Goal: Task Accomplishment & Management: Manage account settings

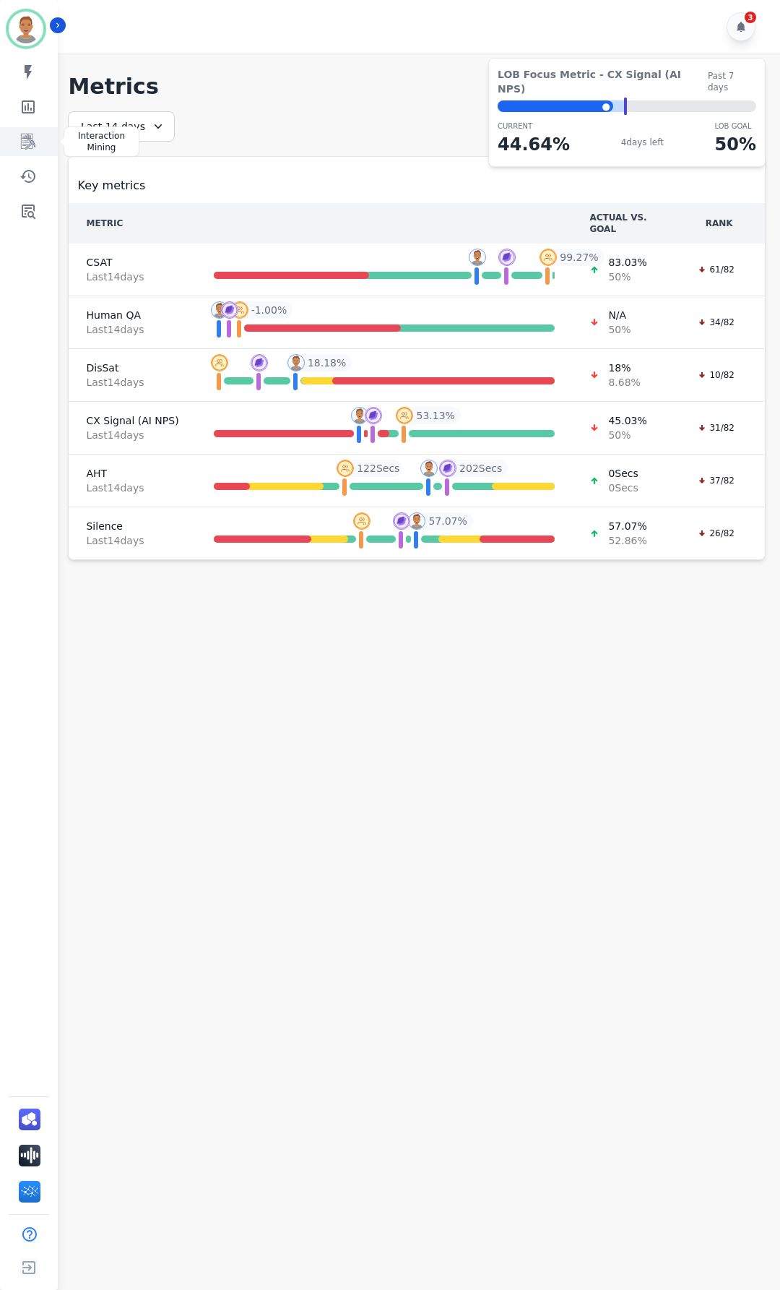
click at [33, 139] on icon "Sidebar" at bounding box center [28, 141] width 17 height 17
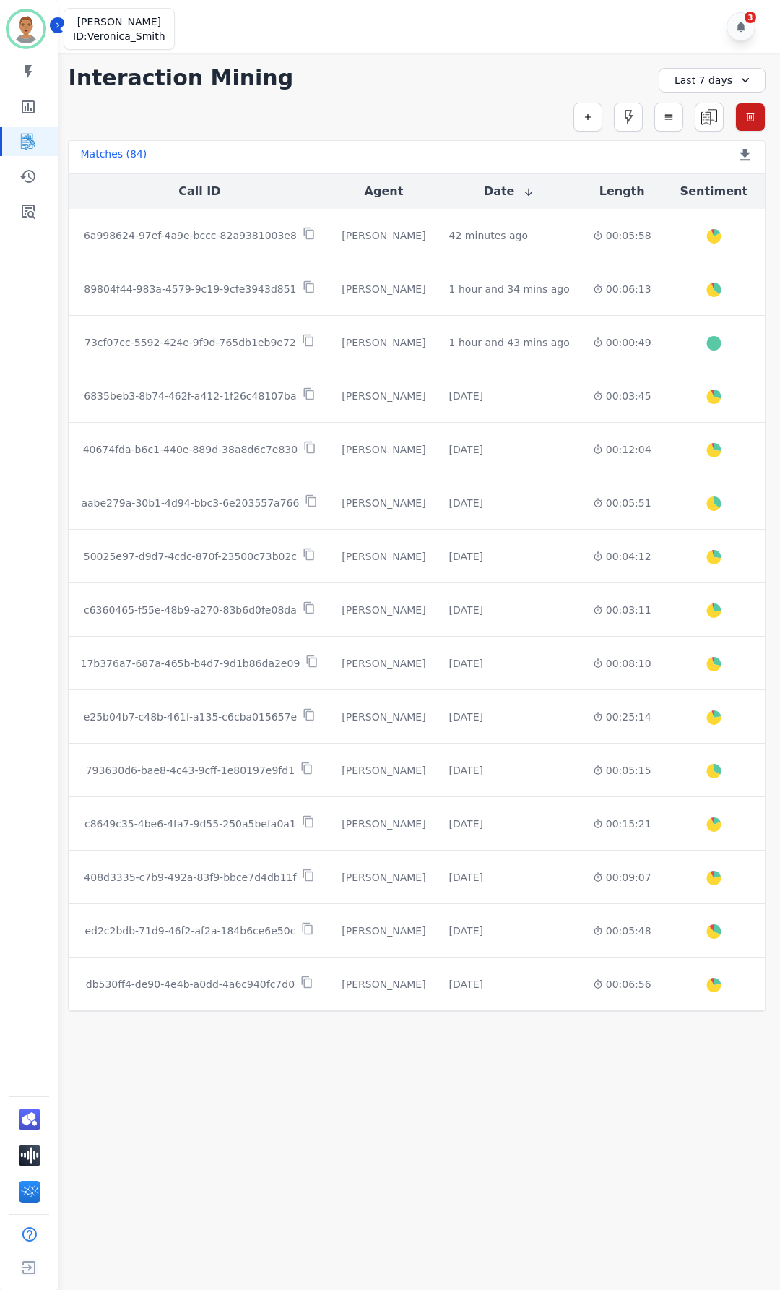
click at [21, 34] on img "Sidebar" at bounding box center [26, 29] width 35 height 35
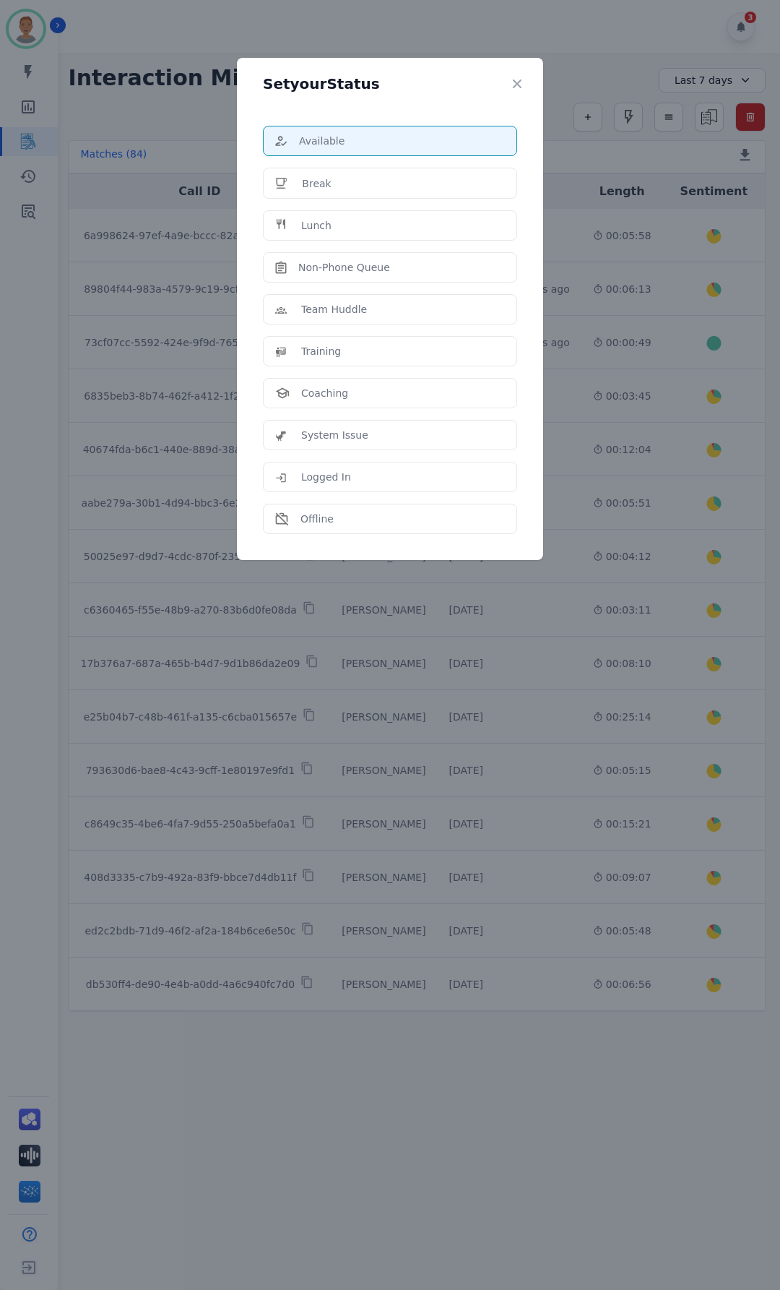
click at [21, 34] on div "Set your Status Available Break Lunch Non-Phone Queue Team Huddle Training Coac…" at bounding box center [390, 645] width 780 height 1290
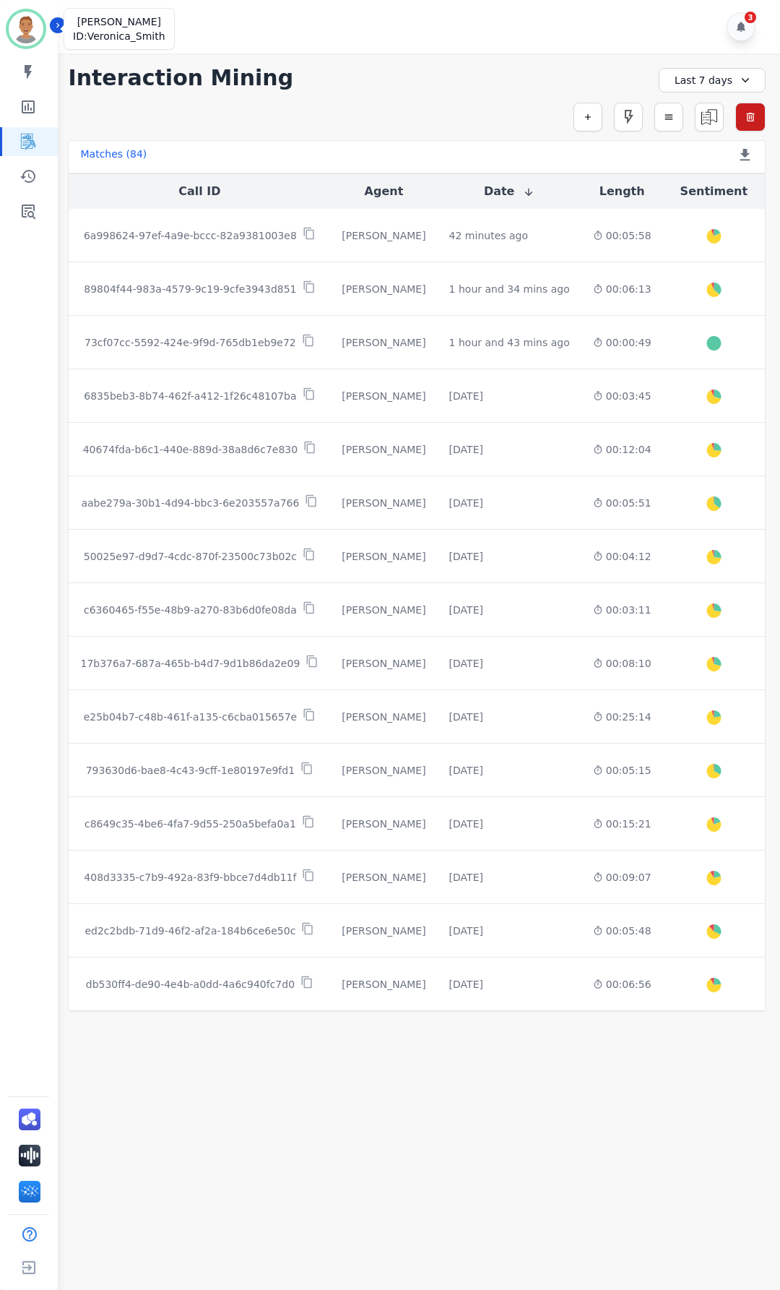
click at [35, 23] on img "Sidebar" at bounding box center [26, 29] width 35 height 35
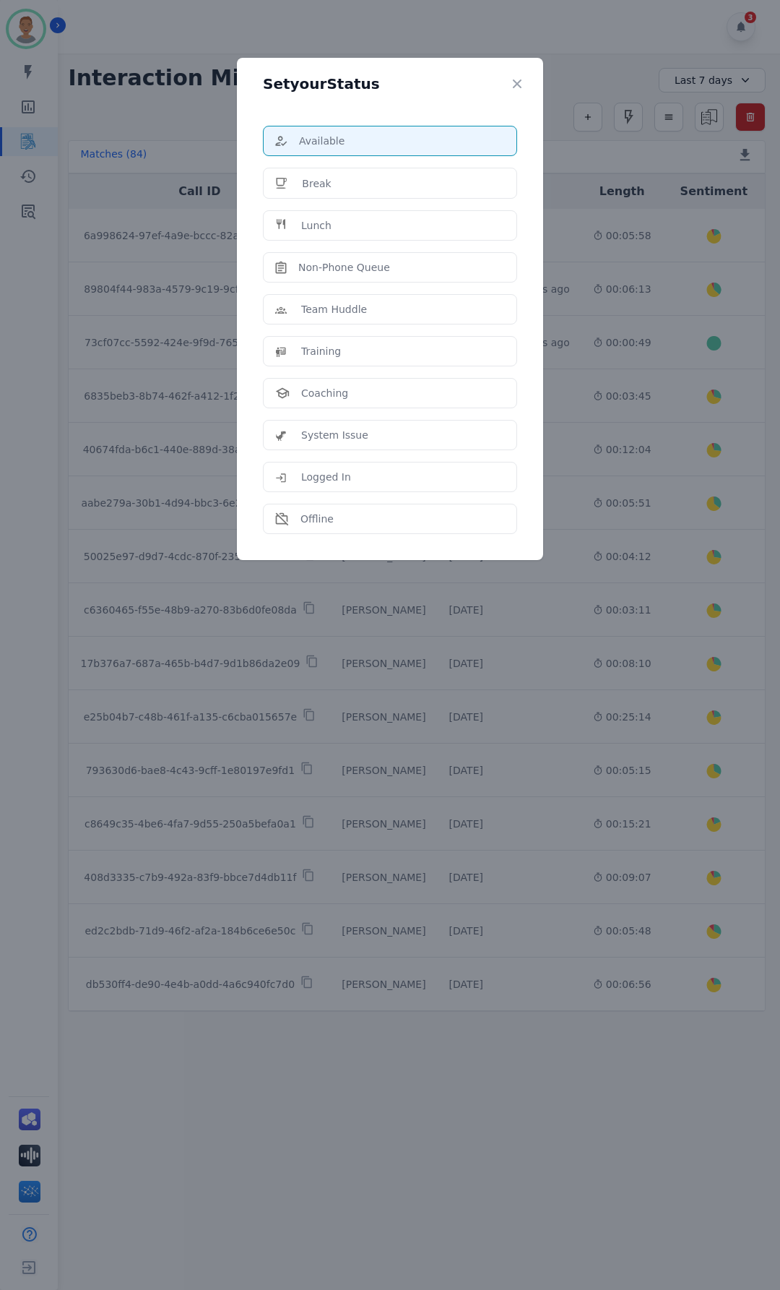
click at [34, 23] on div "Set your Status Available Break Lunch Non-Phone Queue Team Huddle Training Coac…" at bounding box center [390, 645] width 780 height 1290
